Goal: Find specific page/section: Find specific page/section

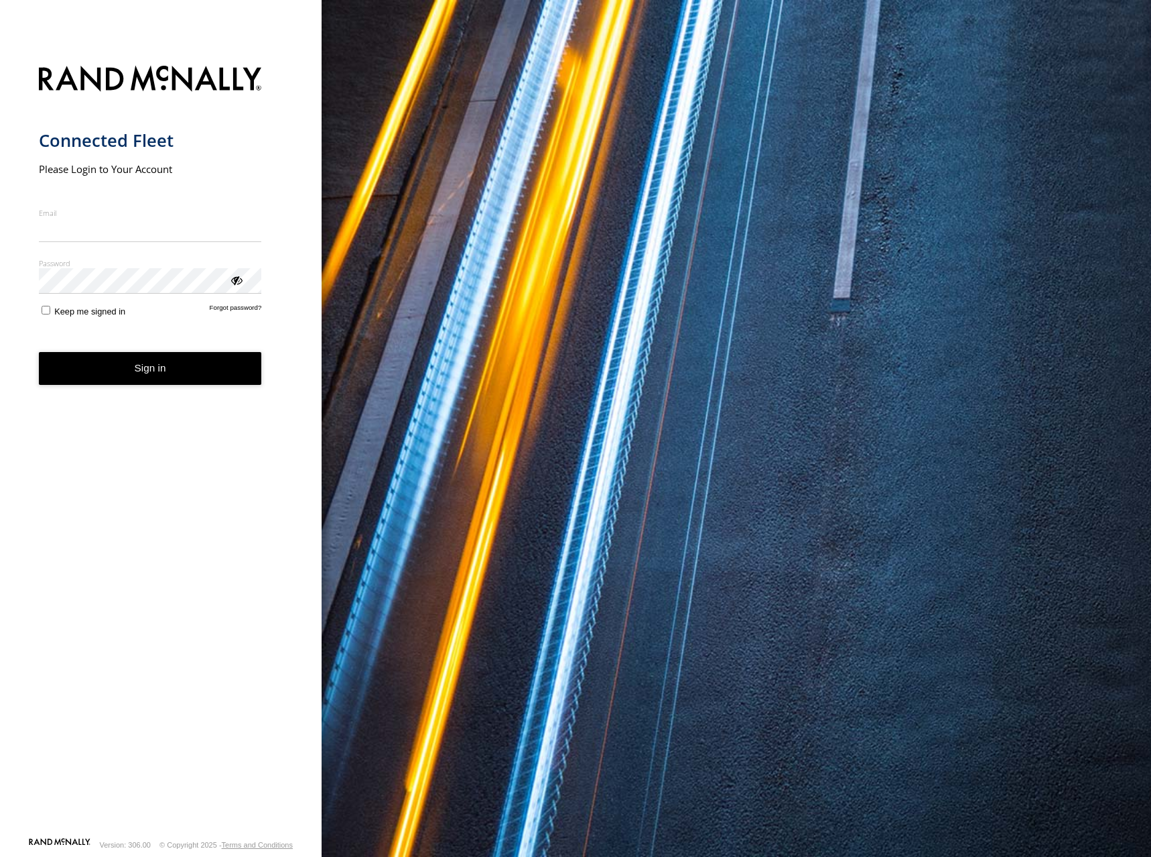
type input "**********"
click at [221, 377] on button "Sign in" at bounding box center [150, 368] width 223 height 33
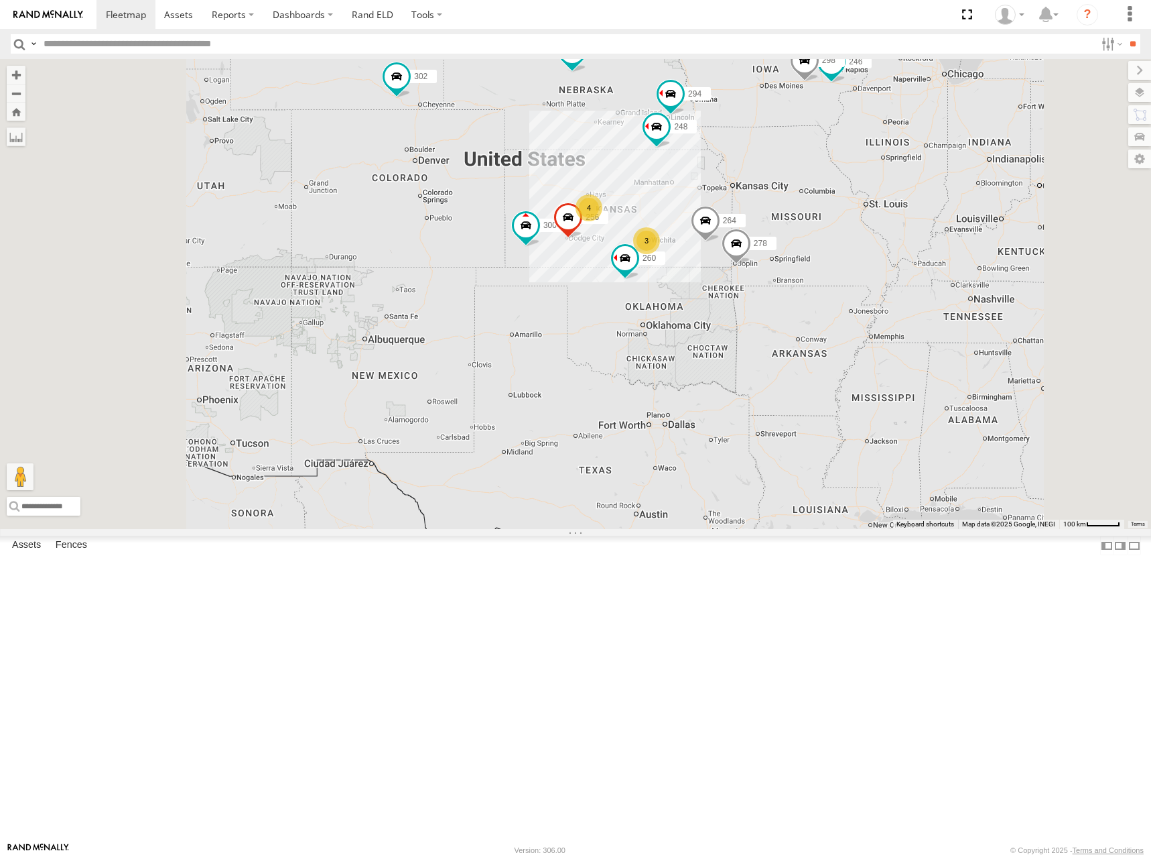
drag, startPoint x: 746, startPoint y: 331, endPoint x: 792, endPoint y: 206, distance: 133.4
click at [789, 204] on div "302 300 4 246 298 270 256 3 264 248 278 294 260" at bounding box center [575, 294] width 1151 height 470
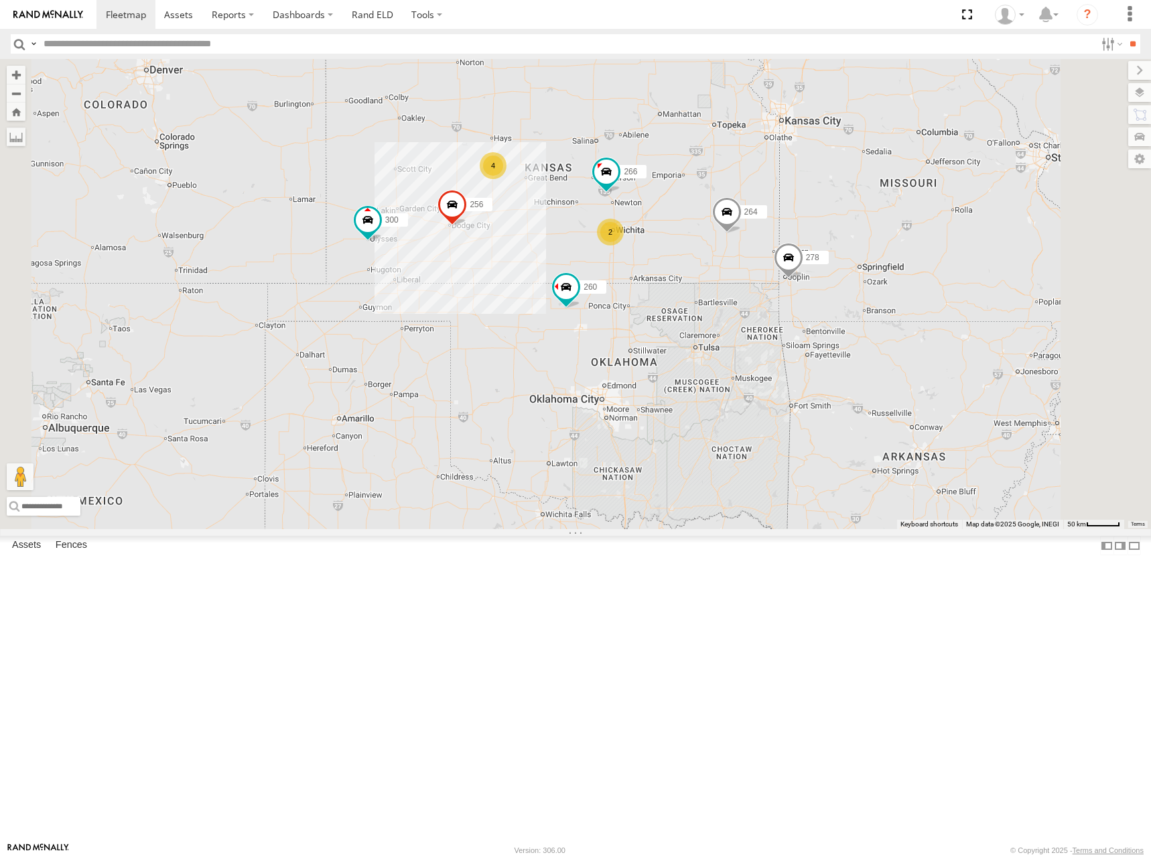
drag, startPoint x: 697, startPoint y: 200, endPoint x: 739, endPoint y: 285, distance: 95.0
click at [739, 285] on div "302 300 246 298 270 256 264 248 278 294 260 4 2 266" at bounding box center [575, 294] width 1151 height 470
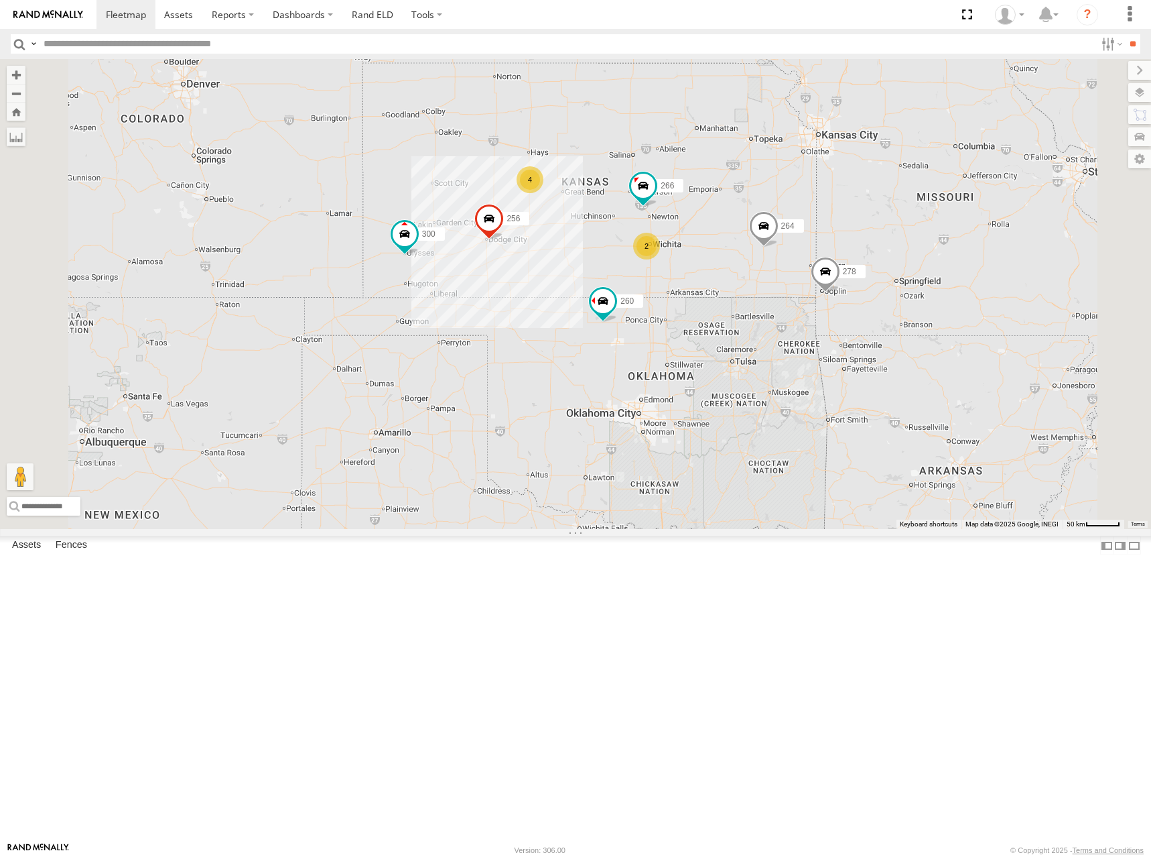
drag, startPoint x: 728, startPoint y: 253, endPoint x: 769, endPoint y: 275, distance: 46.8
click at [769, 275] on div "302 300 246 298 270 256 264 248 278 294 260 4 2 266" at bounding box center [575, 294] width 1151 height 470
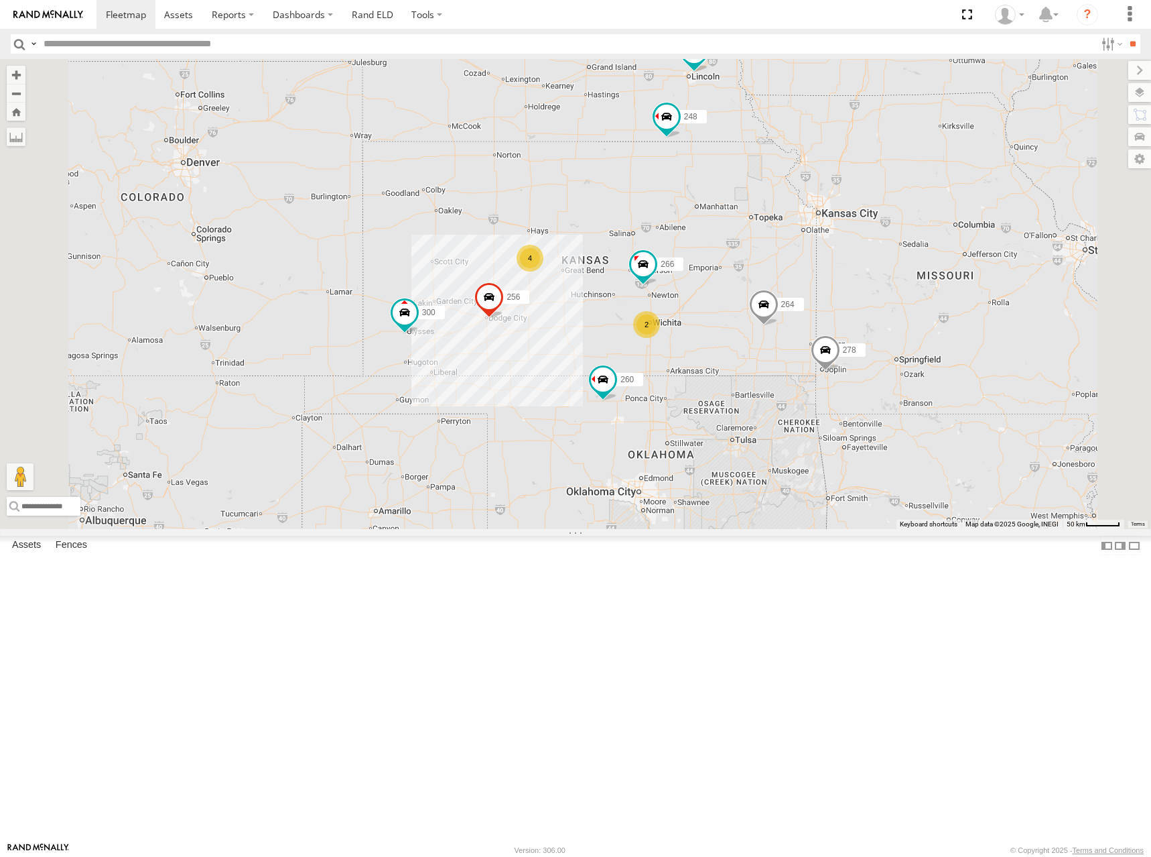
drag, startPoint x: 1008, startPoint y: 214, endPoint x: 1003, endPoint y: 277, distance: 62.6
click at [1003, 277] on div "302 300 246 298 270 256 264 248 278 294 260 4 2 266" at bounding box center [575, 294] width 1151 height 470
click at [964, 313] on div "302 300 246 298 270 256 264 248 278 294 260 4 2 266" at bounding box center [575, 294] width 1151 height 470
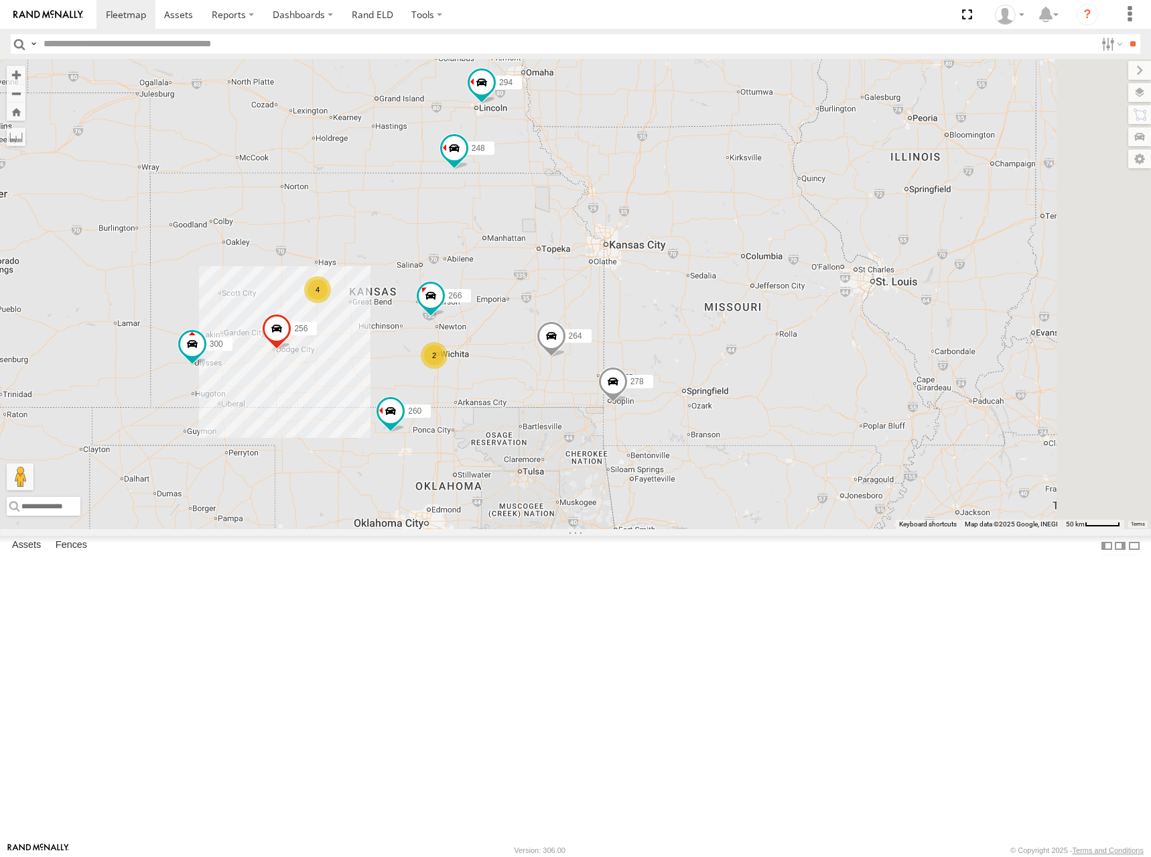
drag, startPoint x: 1054, startPoint y: 192, endPoint x: 832, endPoint y: 237, distance: 227.0
click at [832, 237] on div "302 300 246 298 270 256 264 248 278 294 260 4 2 266" at bounding box center [575, 294] width 1151 height 470
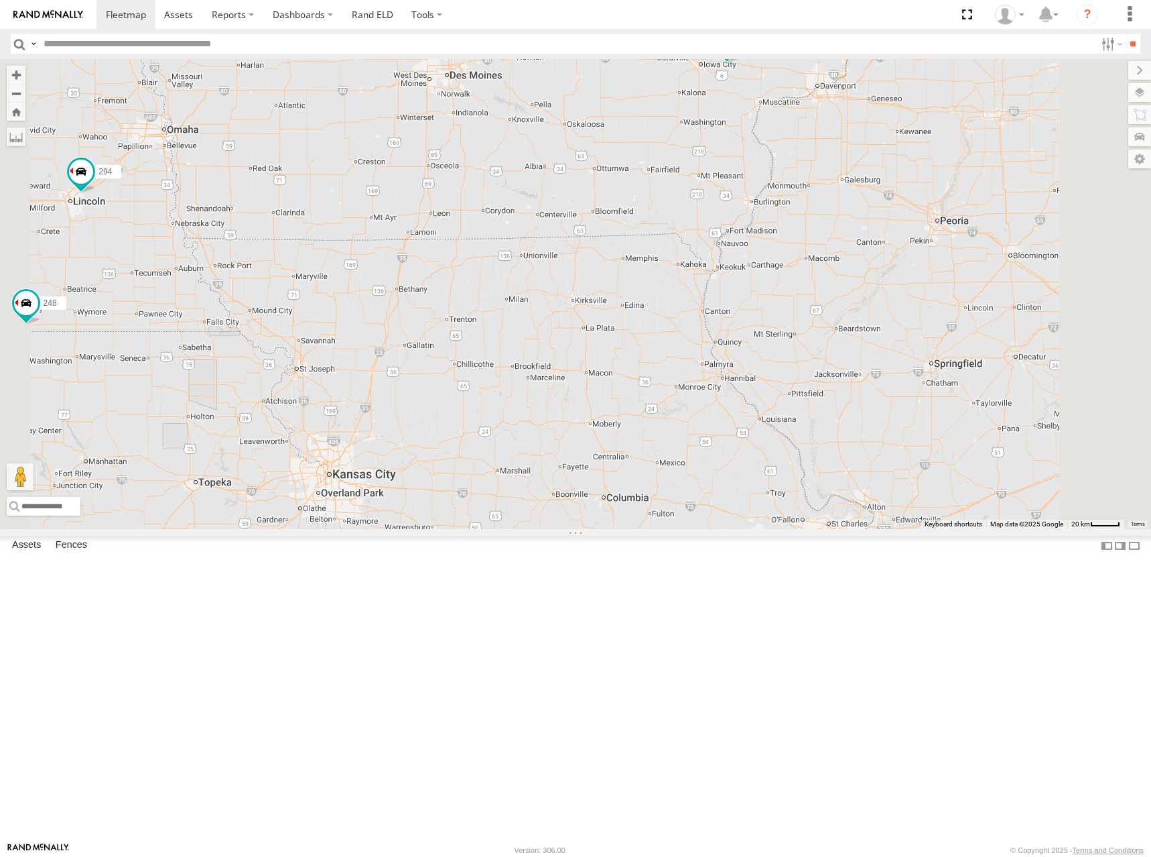
drag, startPoint x: 946, startPoint y: 242, endPoint x: 937, endPoint y: 251, distance: 12.3
click at [937, 251] on div "302 300 246 298 270 256 264 248 278 294 260 266" at bounding box center [575, 294] width 1151 height 470
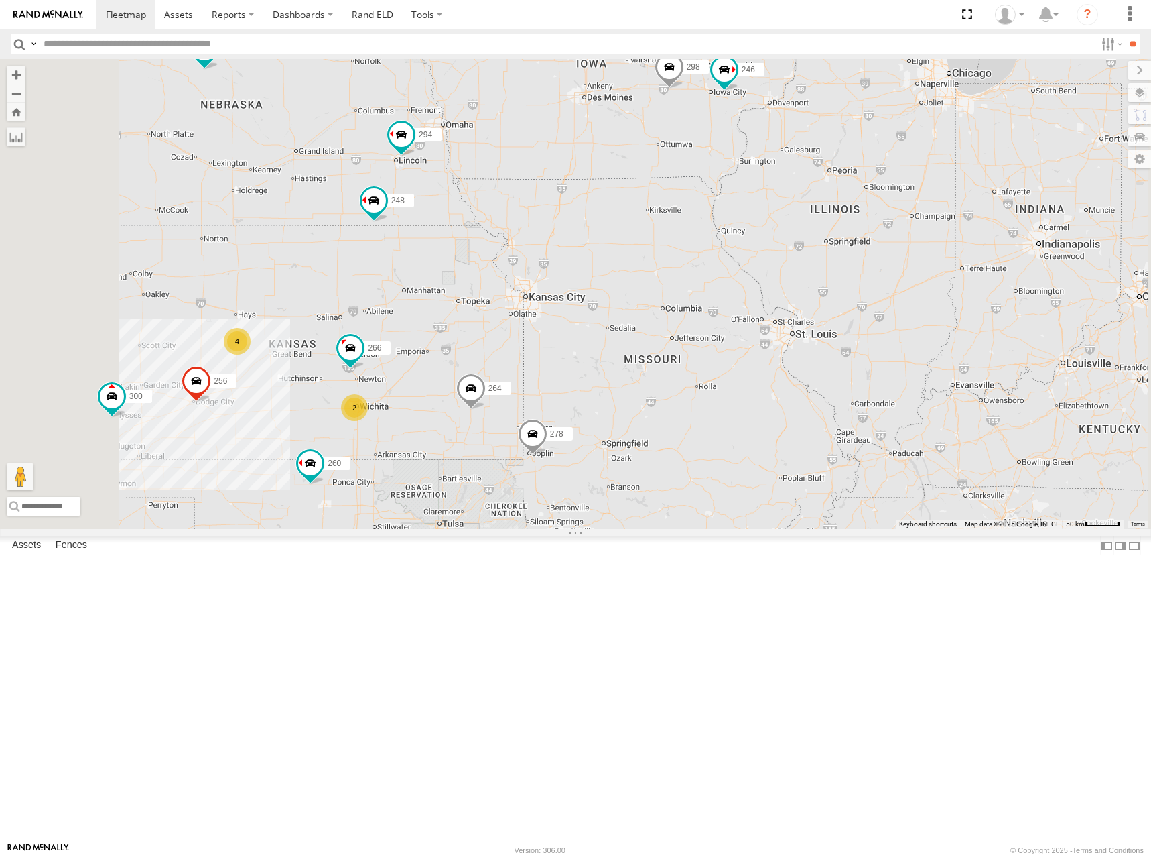
drag, startPoint x: 677, startPoint y: 301, endPoint x: 739, endPoint y: 308, distance: 62.8
click at [739, 308] on div "302 300 246 298 270 256 264 248 278 294 260 266 4 2" at bounding box center [575, 294] width 1151 height 470
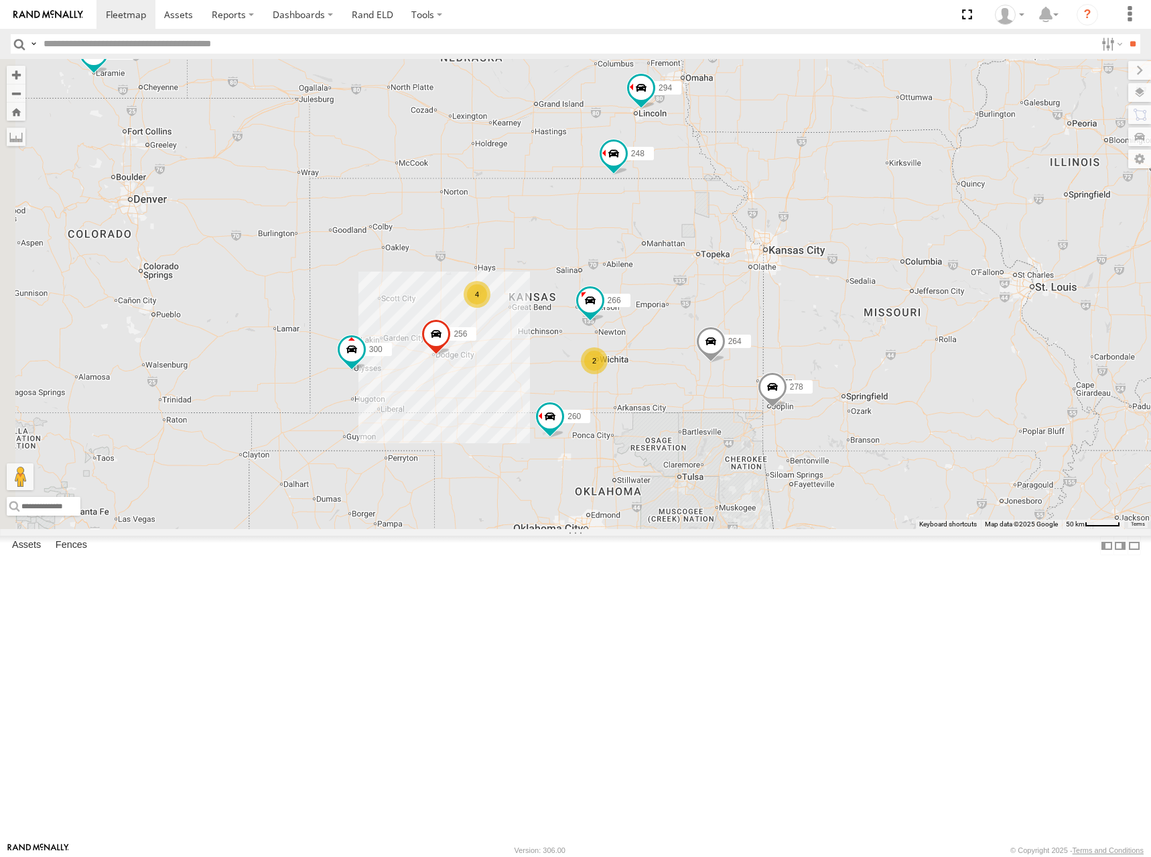
drag, startPoint x: 665, startPoint y: 318, endPoint x: 934, endPoint y: 270, distance: 273.1
click at [934, 270] on div "302 300 246 298 270 256 264 248 278 294 260 266 4 2" at bounding box center [575, 294] width 1151 height 470
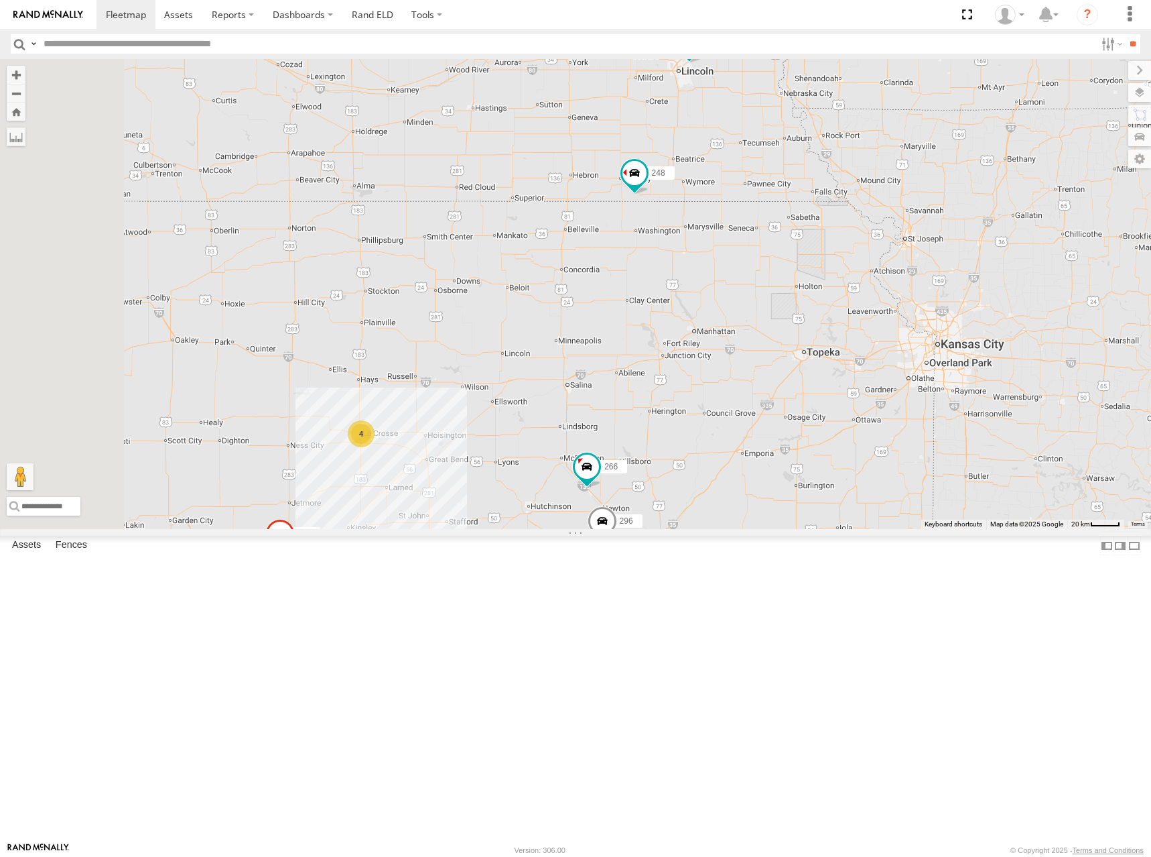
drag, startPoint x: 824, startPoint y: 304, endPoint x: 905, endPoint y: 296, distance: 80.8
click at [905, 296] on div "302 300 246 298 270 256 264 248 278 294 260 266 4 232 296" at bounding box center [575, 294] width 1151 height 470
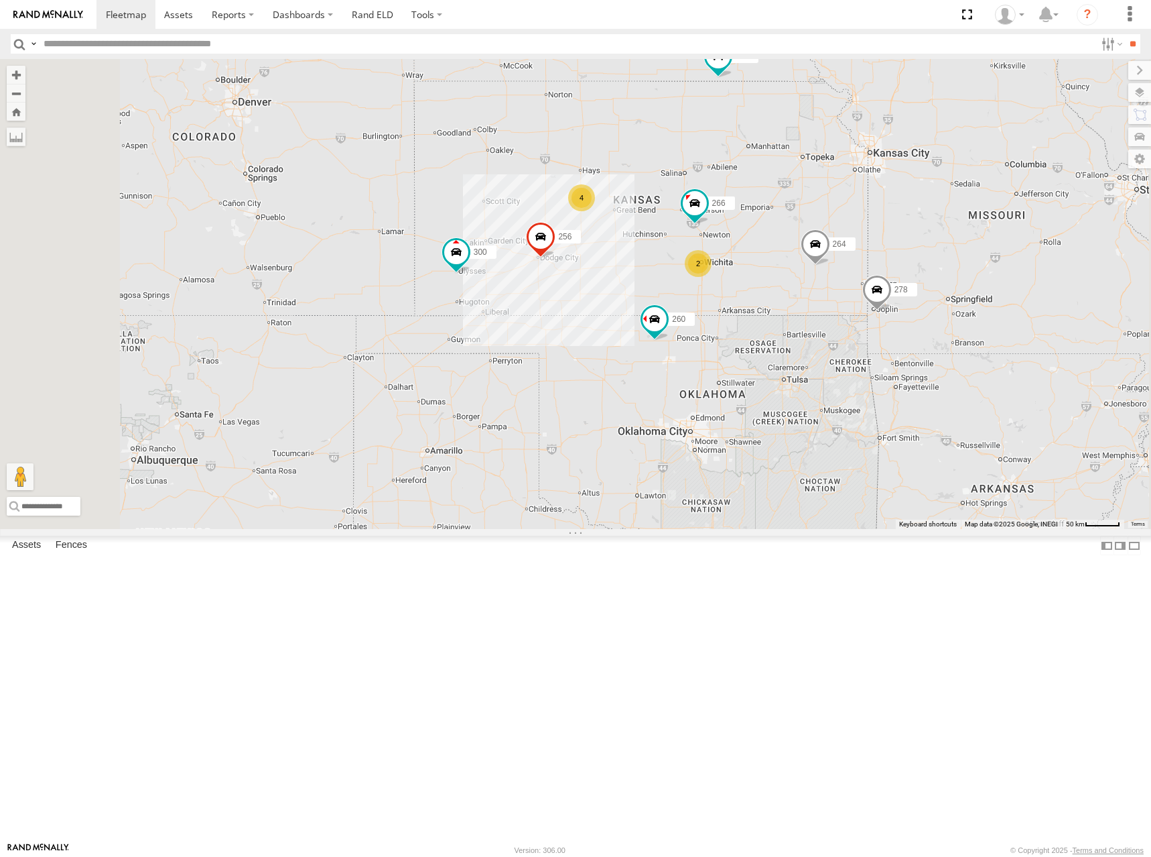
drag, startPoint x: 737, startPoint y: 276, endPoint x: 768, endPoint y: 183, distance: 98.1
click at [768, 183] on div "302 300 246 298 270 256 264 248 278 294 260 266 4 2" at bounding box center [575, 294] width 1151 height 470
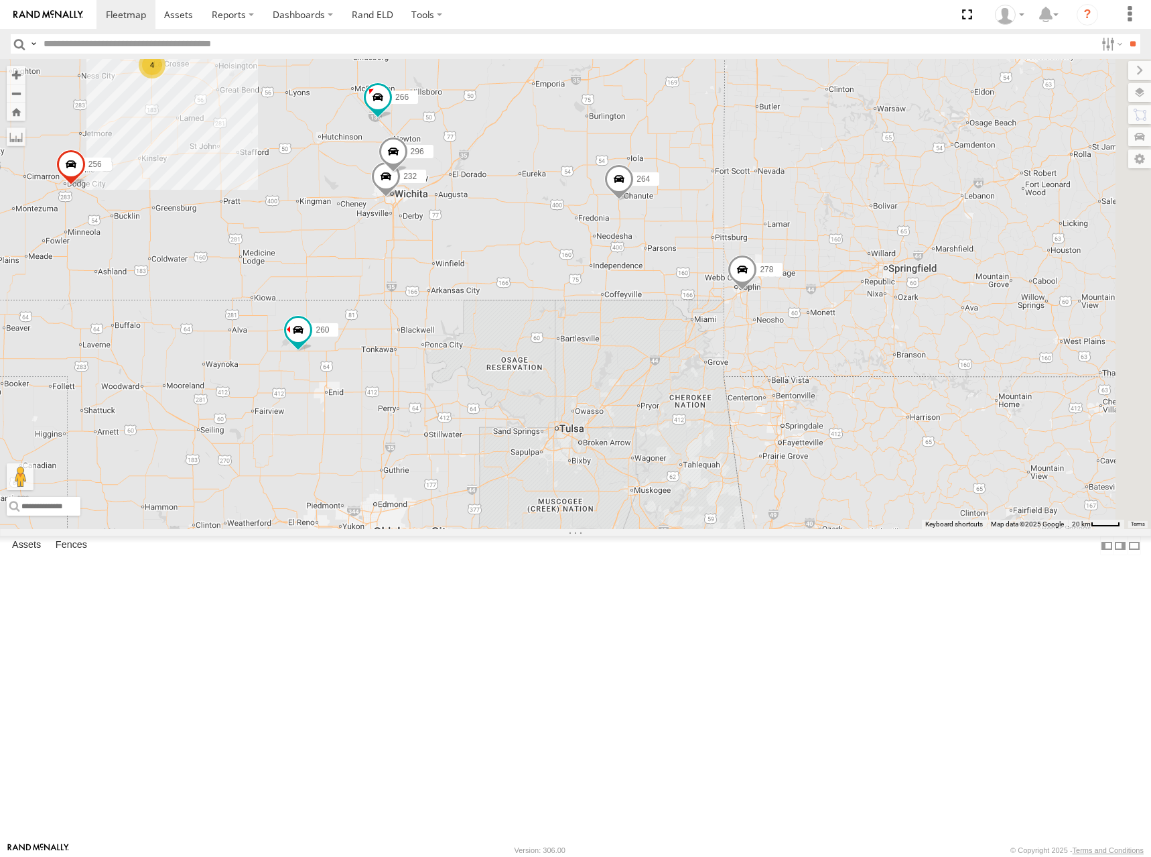
drag, startPoint x: 868, startPoint y: 425, endPoint x: 586, endPoint y: 416, distance: 282.3
click at [586, 416] on div "302 300 246 298 270 256 264 248 278 294 260 266 4 232 296" at bounding box center [575, 294] width 1151 height 470
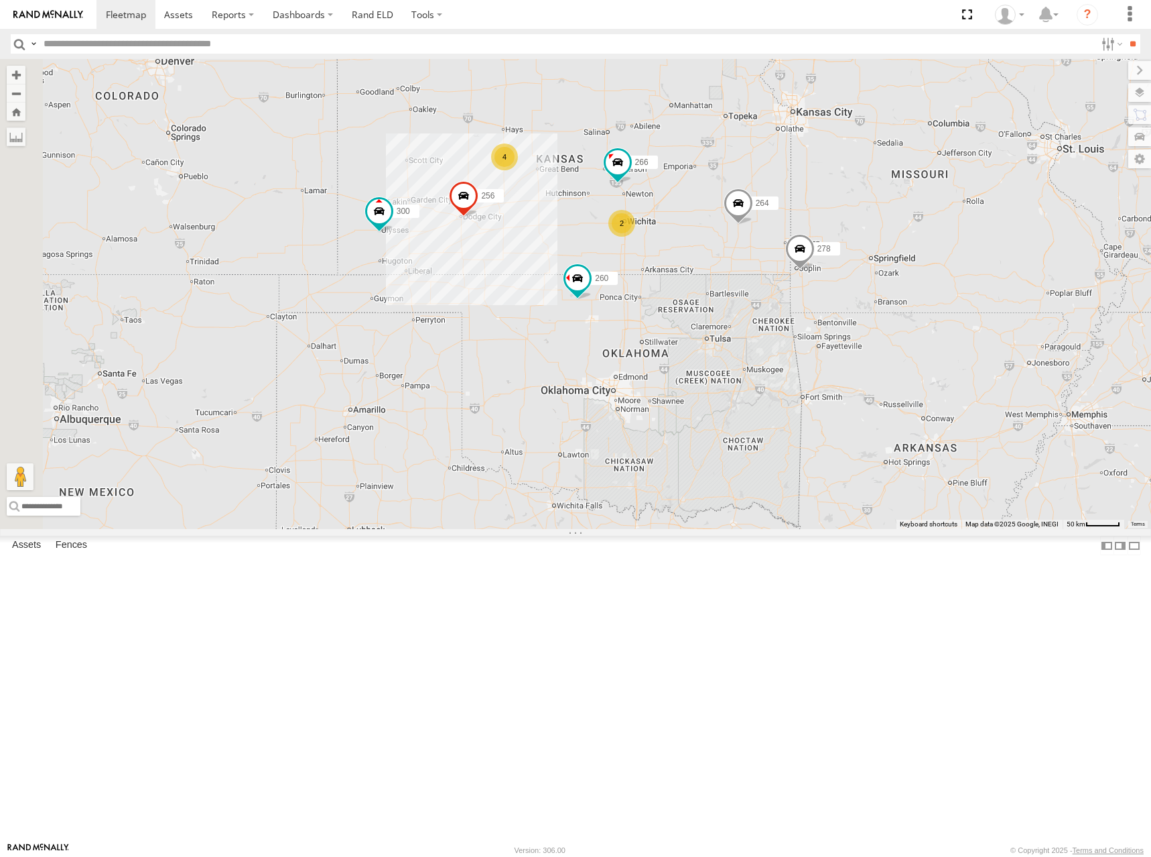
drag, startPoint x: 658, startPoint y: 290, endPoint x: 854, endPoint y: 285, distance: 196.5
click at [854, 285] on div "302 300 246 298 270 256 264 248 278 294 260 266 4 2" at bounding box center [575, 294] width 1151 height 470
